Goal: Task Accomplishment & Management: Use online tool/utility

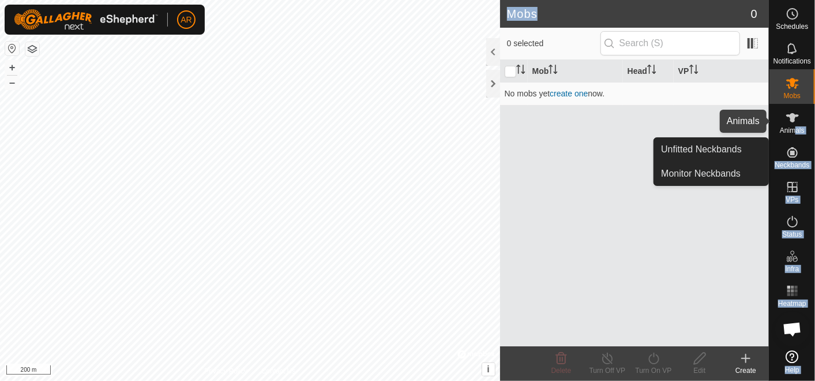
click at [794, 127] on span "Animals" at bounding box center [792, 130] width 25 height 7
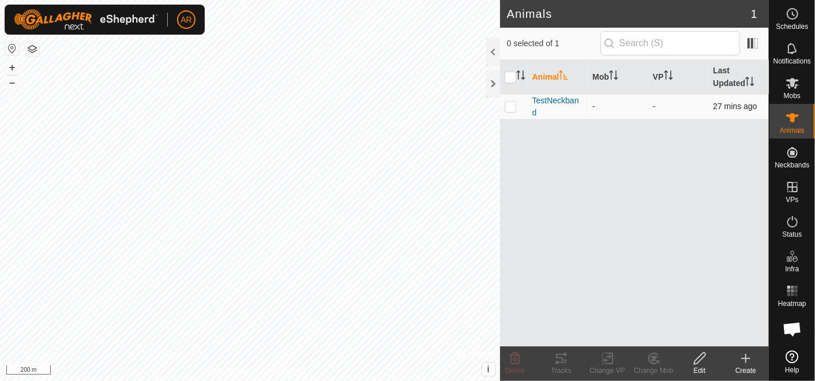
click at [510, 106] on p-checkbox at bounding box center [511, 105] width 12 height 9
checkbox input "true"
click at [559, 362] on icon at bounding box center [561, 357] width 10 height 9
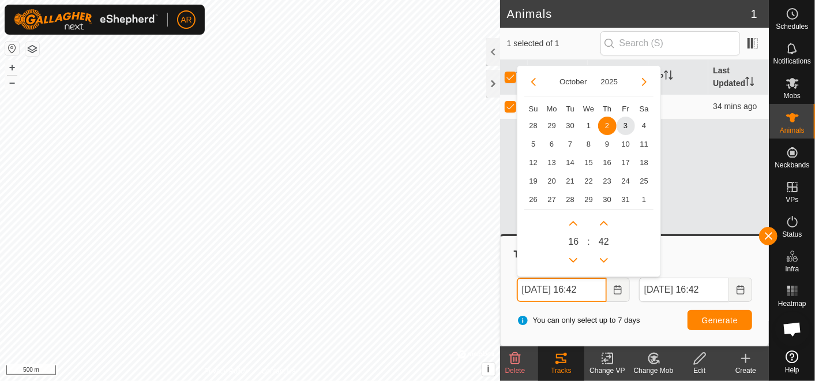
drag, startPoint x: 530, startPoint y: 285, endPoint x: 517, endPoint y: 291, distance: 13.9
click at [517, 291] on input "[DATE] 16:42" at bounding box center [562, 289] width 90 height 24
click at [532, 76] on button "Previous Month" at bounding box center [533, 82] width 18 height 18
click at [550, 197] on span "29" at bounding box center [552, 199] width 18 height 18
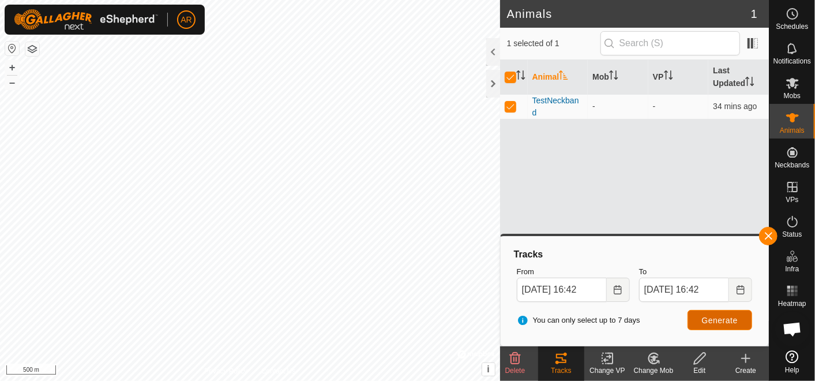
click at [713, 316] on span "Generate" at bounding box center [720, 319] width 36 height 9
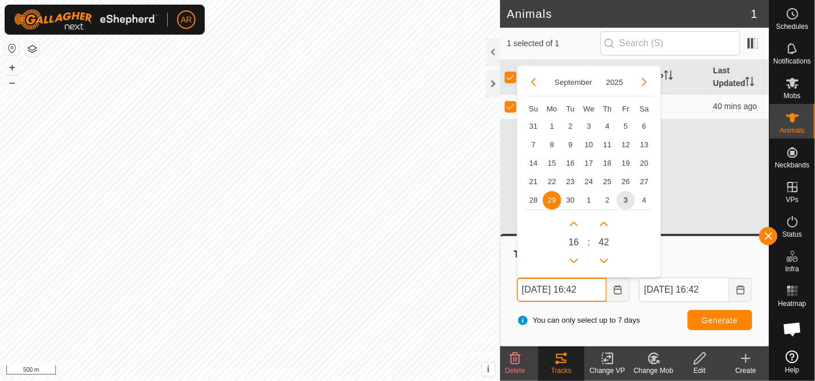
click at [543, 295] on input "[DATE] 16:42" at bounding box center [562, 289] width 90 height 24
click at [626, 179] on span "26" at bounding box center [625, 181] width 18 height 18
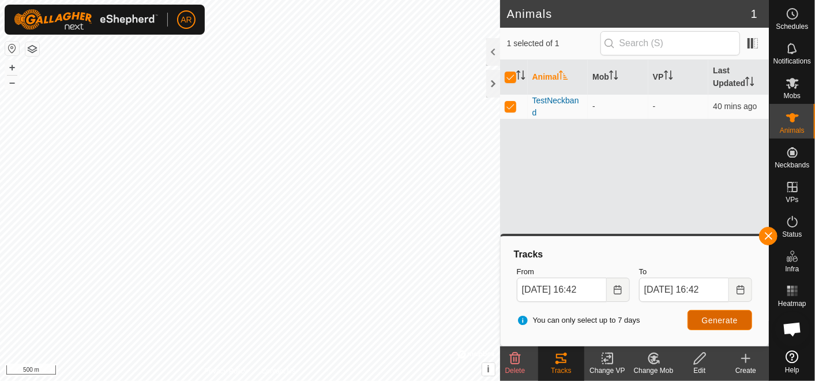
click at [712, 315] on span "Generate" at bounding box center [720, 319] width 36 height 9
click at [548, 287] on input "[DATE] 16:42" at bounding box center [562, 289] width 90 height 24
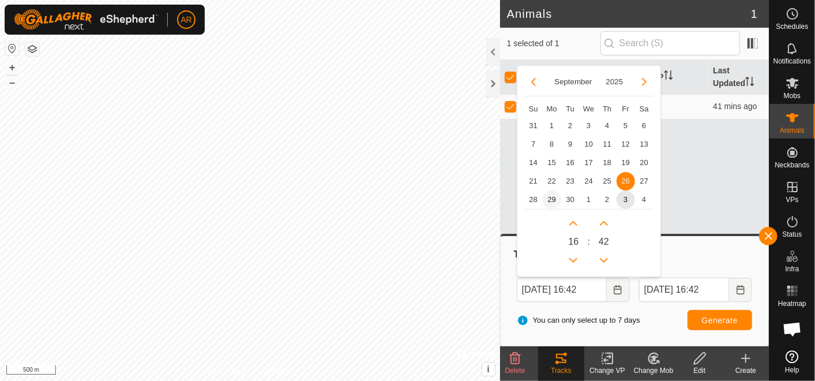
click at [551, 198] on span "29" at bounding box center [552, 199] width 18 height 18
type input "[DATE] 16:42"
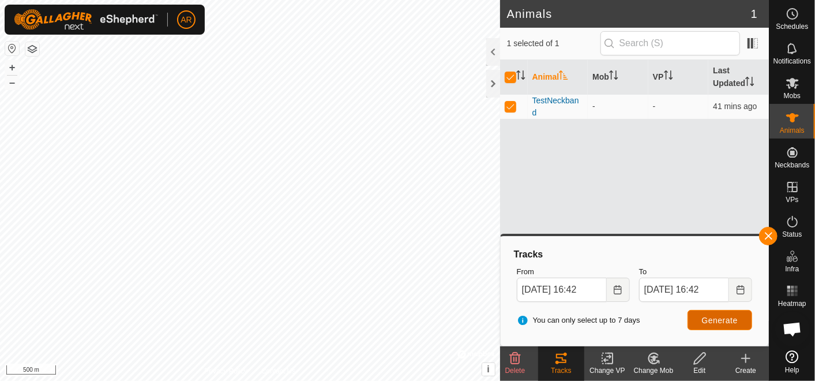
click at [718, 320] on span "Generate" at bounding box center [720, 319] width 36 height 9
click at [789, 355] on icon at bounding box center [792, 356] width 13 height 13
